Goal: Information Seeking & Learning: Learn about a topic

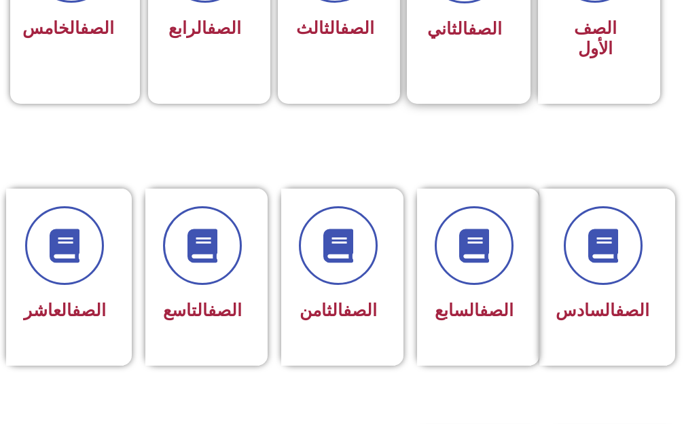
scroll to position [747, 0]
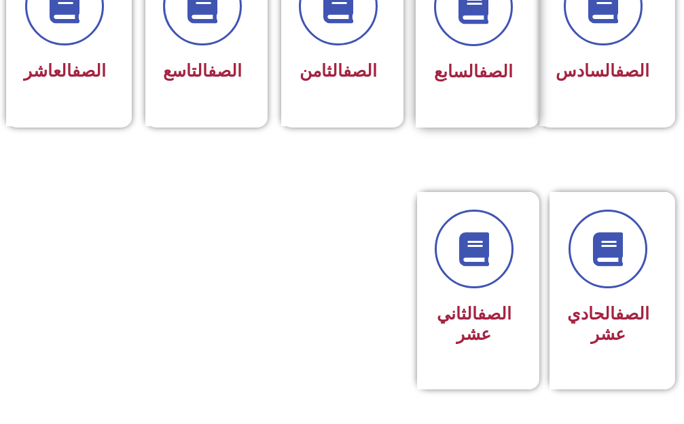
click at [472, 114] on div "الصف السابع" at bounding box center [472, 38] width 115 height 179
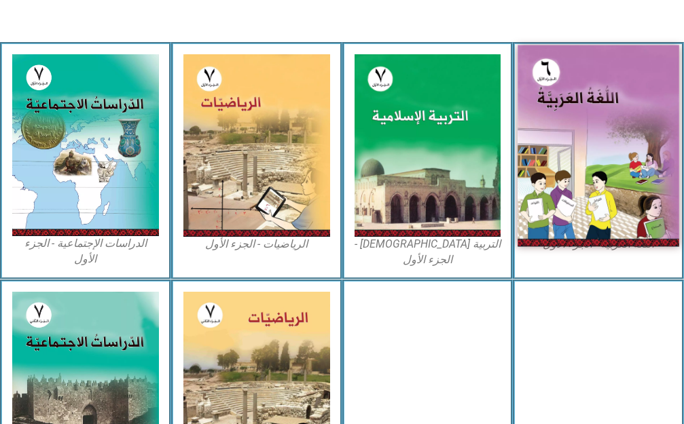
scroll to position [407, 0]
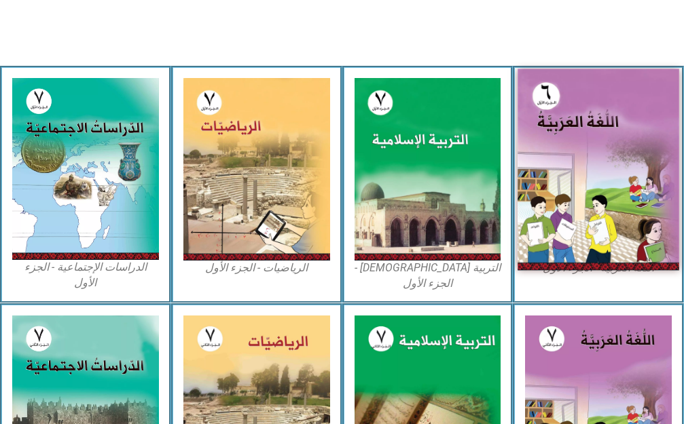
click at [567, 182] on img at bounding box center [597, 170] width 161 height 202
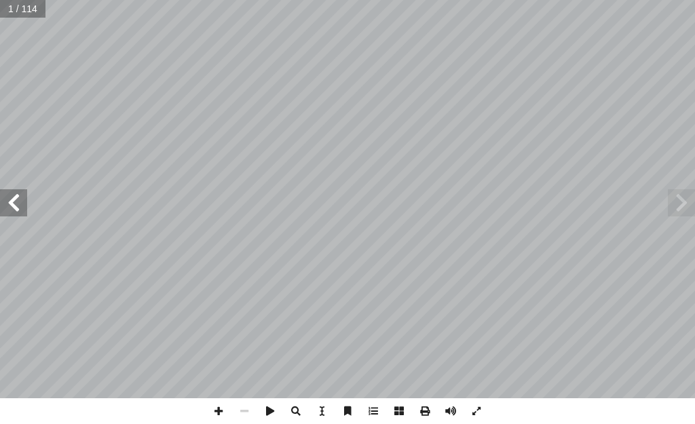
click at [16, 205] on span at bounding box center [13, 202] width 27 height 27
click at [14, 204] on span at bounding box center [13, 202] width 27 height 27
click at [13, 204] on span at bounding box center [13, 202] width 27 height 27
click at [14, 204] on span at bounding box center [13, 202] width 27 height 27
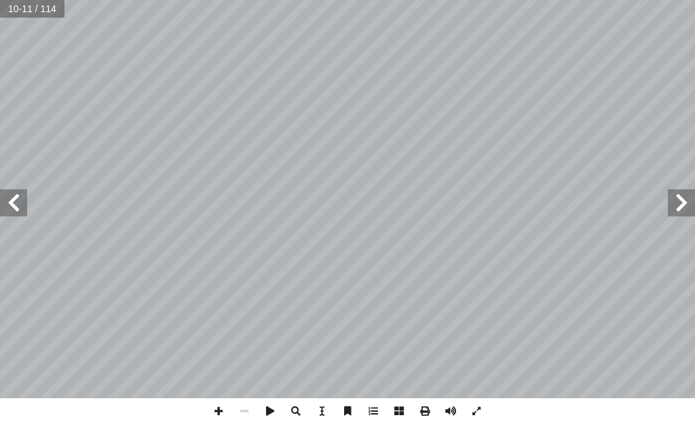
click at [17, 204] on span at bounding box center [13, 202] width 27 height 27
click at [22, 202] on span at bounding box center [13, 202] width 27 height 27
click at [22, 203] on span at bounding box center [13, 202] width 27 height 27
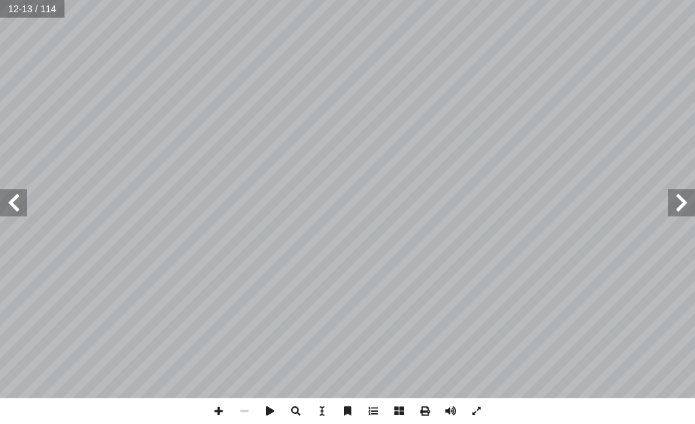
click at [22, 203] on span at bounding box center [13, 202] width 27 height 27
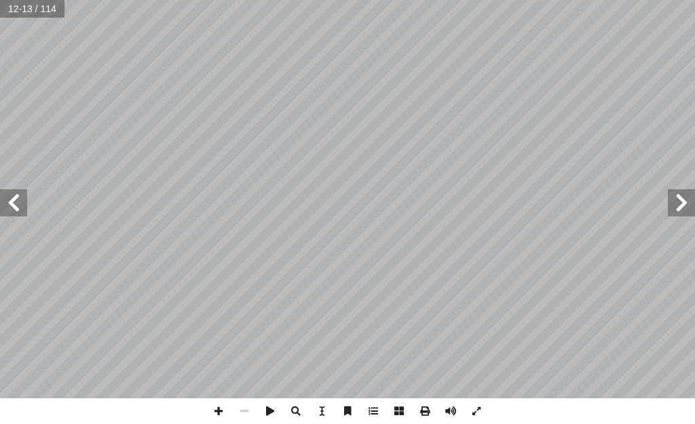
click at [22, 203] on span at bounding box center [13, 202] width 27 height 27
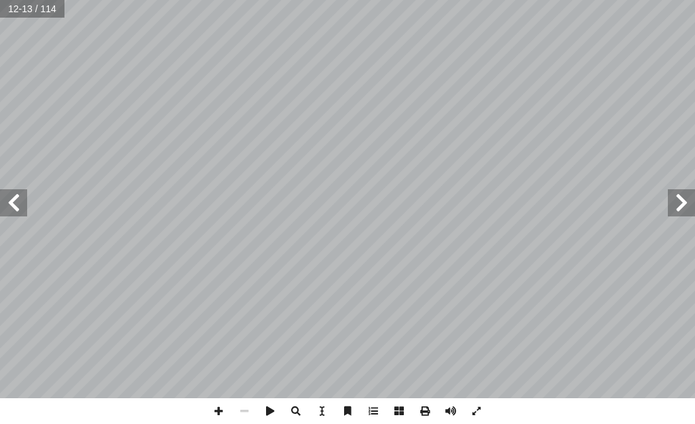
click at [22, 203] on span at bounding box center [13, 202] width 27 height 27
click at [16, 198] on span at bounding box center [13, 202] width 27 height 27
click at [14, 198] on span at bounding box center [13, 202] width 27 height 27
click at [14, 200] on span at bounding box center [13, 202] width 27 height 27
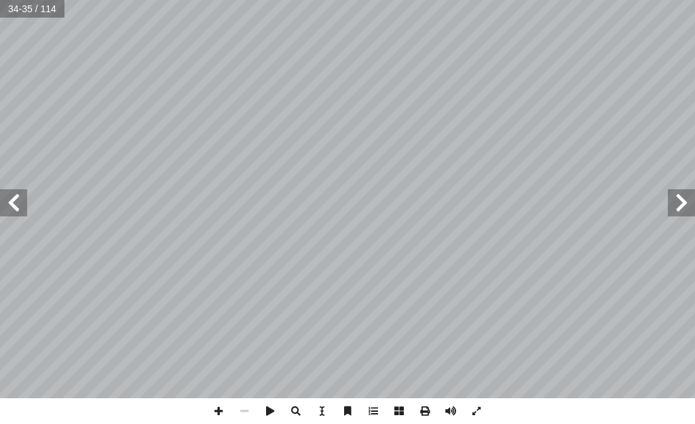
click at [16, 204] on span at bounding box center [13, 202] width 27 height 27
click at [22, 210] on span at bounding box center [13, 202] width 27 height 27
